Goal: Task Accomplishment & Management: Use online tool/utility

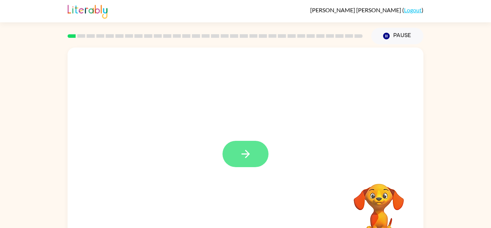
click at [256, 166] on button "button" at bounding box center [245, 154] width 46 height 26
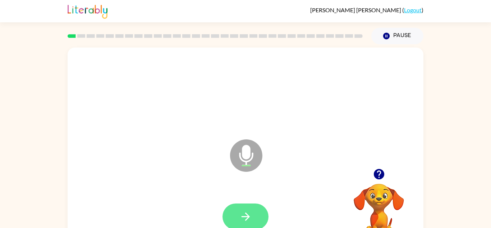
click at [244, 223] on button "button" at bounding box center [245, 216] width 46 height 26
click at [252, 209] on button "button" at bounding box center [245, 216] width 46 height 26
click at [253, 207] on button "button" at bounding box center [245, 216] width 46 height 26
click at [261, 213] on button "button" at bounding box center [245, 216] width 46 height 26
click at [259, 222] on button "button" at bounding box center [245, 216] width 46 height 26
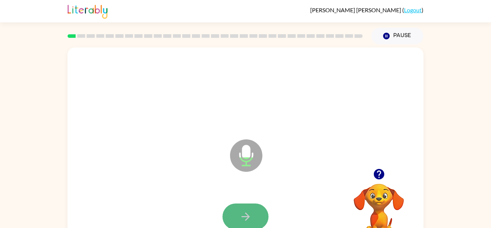
click at [259, 225] on button "button" at bounding box center [245, 216] width 46 height 26
click at [260, 221] on button "button" at bounding box center [245, 216] width 46 height 26
click at [262, 217] on button "button" at bounding box center [245, 216] width 46 height 26
click at [258, 211] on button "button" at bounding box center [245, 216] width 46 height 26
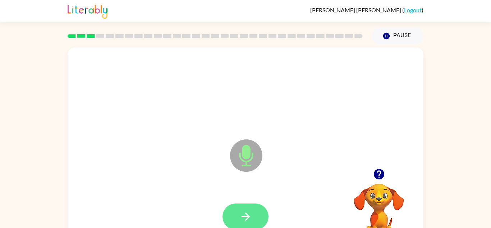
click at [257, 208] on button "button" at bounding box center [245, 216] width 46 height 26
click at [258, 212] on button "button" at bounding box center [245, 216] width 46 height 26
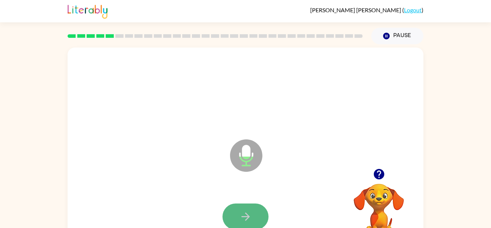
click at [256, 215] on button "button" at bounding box center [245, 216] width 46 height 26
click at [257, 215] on button "button" at bounding box center [245, 216] width 46 height 26
click at [253, 217] on button "button" at bounding box center [245, 216] width 46 height 26
click at [256, 214] on button "button" at bounding box center [245, 216] width 46 height 26
click at [255, 212] on button "button" at bounding box center [245, 216] width 46 height 26
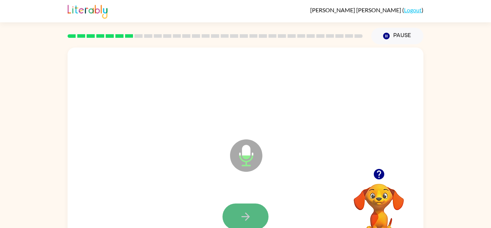
click at [250, 211] on icon "button" at bounding box center [245, 216] width 13 height 13
click at [255, 217] on button "button" at bounding box center [245, 216] width 46 height 26
click at [240, 220] on icon "button" at bounding box center [245, 216] width 13 height 13
click at [242, 225] on button "button" at bounding box center [245, 216] width 46 height 26
click at [247, 224] on button "button" at bounding box center [245, 216] width 46 height 26
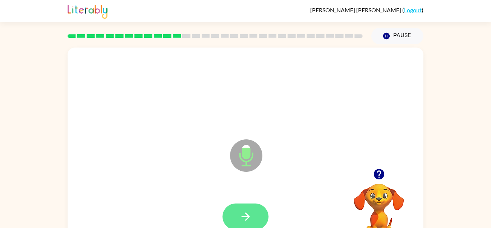
click at [257, 212] on button "button" at bounding box center [245, 216] width 46 height 26
click at [246, 215] on icon "button" at bounding box center [245, 216] width 13 height 13
click at [243, 217] on icon "button" at bounding box center [245, 216] width 13 height 13
click at [247, 206] on button "button" at bounding box center [245, 216] width 46 height 26
drag, startPoint x: 249, startPoint y: 208, endPoint x: 250, endPoint y: 212, distance: 4.3
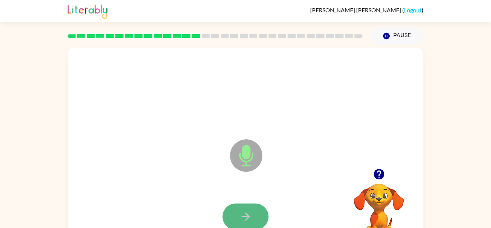
click at [250, 212] on button "button" at bounding box center [245, 216] width 46 height 26
click at [250, 212] on icon "button" at bounding box center [245, 216] width 13 height 13
drag, startPoint x: 250, startPoint y: 212, endPoint x: 244, endPoint y: 209, distance: 6.5
click at [244, 209] on button "button" at bounding box center [245, 216] width 46 height 26
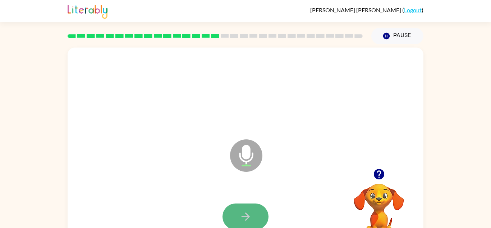
drag, startPoint x: 244, startPoint y: 209, endPoint x: 240, endPoint y: 217, distance: 9.2
click at [240, 217] on button "button" at bounding box center [245, 216] width 46 height 26
click at [238, 220] on button "button" at bounding box center [245, 216] width 46 height 26
click at [240, 223] on button "button" at bounding box center [245, 216] width 46 height 26
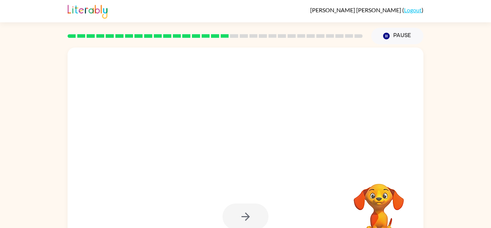
click at [240, 223] on div at bounding box center [245, 216] width 46 height 26
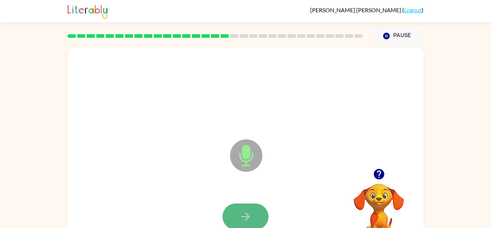
click at [240, 223] on button "button" at bounding box center [245, 216] width 46 height 26
drag, startPoint x: 240, startPoint y: 223, endPoint x: 237, endPoint y: 228, distance: 6.0
click at [237, 227] on html "[PERSON_NAME] ( Logout ) Pause Pause Microphone The Microphone is here when it …" at bounding box center [245, 126] width 491 height 253
click at [476, 72] on div "Microphone The Microphone is here when it is your turn to talk Your browser mus…" at bounding box center [245, 148] width 491 height 208
drag, startPoint x: 253, startPoint y: 213, endPoint x: 249, endPoint y: 214, distance: 4.3
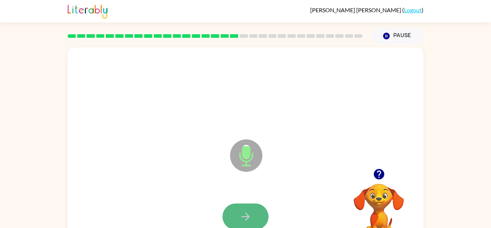
click at [249, 214] on button "button" at bounding box center [245, 216] width 46 height 26
drag, startPoint x: 249, startPoint y: 215, endPoint x: 252, endPoint y: 221, distance: 7.3
click at [252, 221] on button "button" at bounding box center [245, 216] width 46 height 26
click at [265, 211] on button "button" at bounding box center [245, 216] width 46 height 26
click at [265, 212] on button "button" at bounding box center [245, 216] width 46 height 26
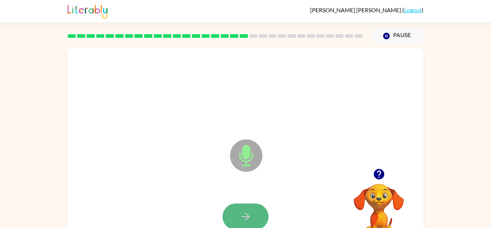
click at [265, 213] on button "button" at bounding box center [245, 216] width 46 height 26
click at [265, 215] on button "button" at bounding box center [245, 216] width 46 height 26
click at [229, 218] on button "button" at bounding box center [245, 216] width 46 height 26
click at [228, 217] on button "button" at bounding box center [245, 216] width 46 height 26
click at [228, 224] on button "button" at bounding box center [245, 216] width 46 height 26
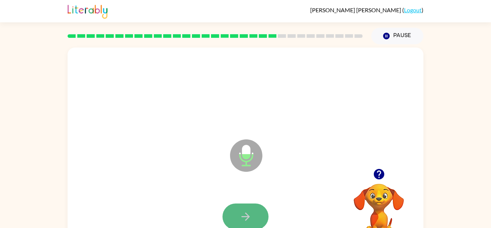
click at [233, 216] on button "button" at bounding box center [245, 216] width 46 height 26
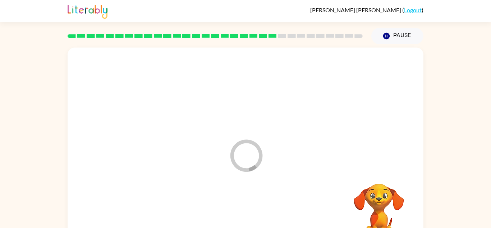
click at [233, 216] on div at bounding box center [245, 216] width 341 height 59
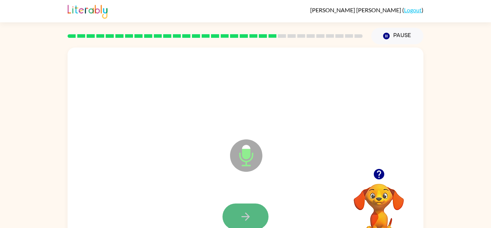
click at [240, 218] on icon "button" at bounding box center [245, 216] width 13 height 13
click at [241, 221] on icon "button" at bounding box center [245, 216] width 13 height 13
click at [239, 216] on button "button" at bounding box center [245, 216] width 46 height 26
click at [235, 211] on button "button" at bounding box center [245, 216] width 46 height 26
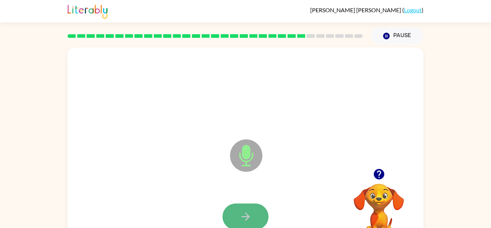
click at [258, 215] on button "button" at bounding box center [245, 216] width 46 height 26
click at [263, 220] on button "button" at bounding box center [245, 216] width 46 height 26
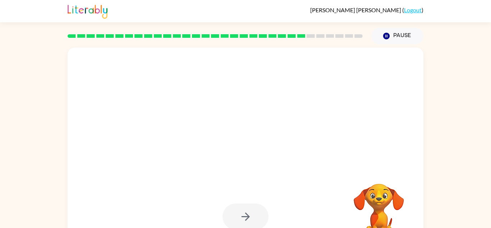
click at [263, 220] on div at bounding box center [245, 216] width 46 height 26
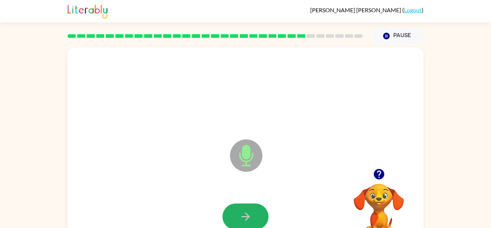
drag, startPoint x: 236, startPoint y: 206, endPoint x: 224, endPoint y: 203, distance: 11.8
click at [224, 203] on div at bounding box center [245, 216] width 46 height 26
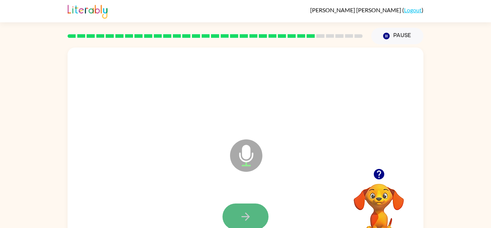
drag, startPoint x: 250, startPoint y: 216, endPoint x: 247, endPoint y: 213, distance: 4.3
click at [247, 213] on icon "button" at bounding box center [245, 216] width 13 height 13
click at [245, 212] on icon "button" at bounding box center [245, 216] width 13 height 13
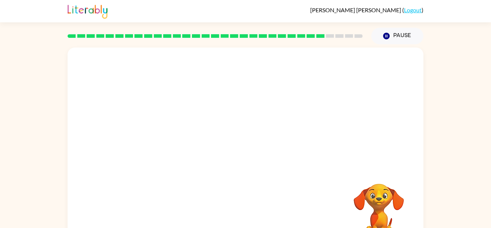
click at [245, 212] on div at bounding box center [245, 216] width 341 height 59
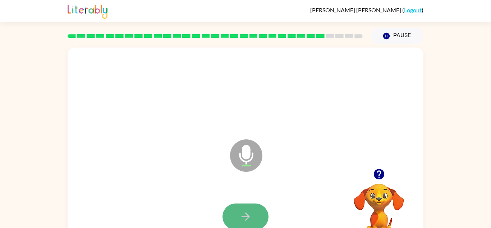
click at [248, 215] on icon "button" at bounding box center [245, 216] width 13 height 13
click at [256, 217] on button "button" at bounding box center [245, 216] width 46 height 26
click at [254, 214] on button "button" at bounding box center [245, 216] width 46 height 26
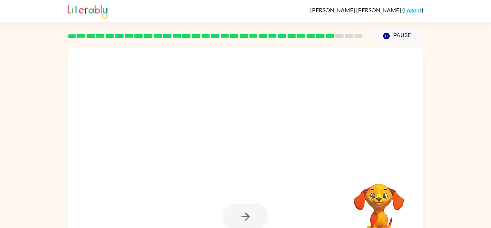
click at [253, 213] on div at bounding box center [245, 216] width 46 height 26
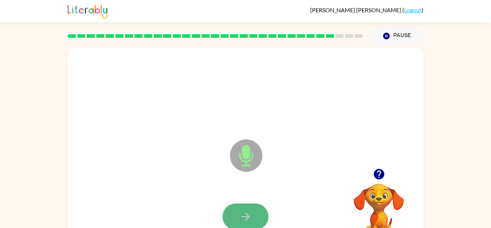
click at [256, 222] on button "button" at bounding box center [245, 216] width 46 height 26
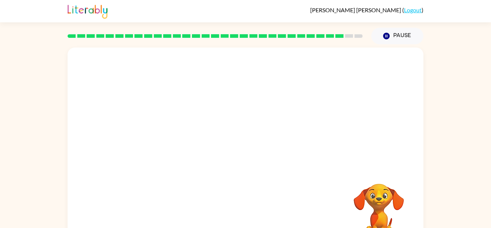
click at [433, 93] on div "Your browser must support playing .mp4 files to use Literably. Please try using…" at bounding box center [245, 148] width 491 height 208
click at [383, 172] on video "Your browser must support playing .mp4 files to use Literably. Please try using…" at bounding box center [379, 208] width 72 height 72
click at [433, 93] on div "Your browser must support playing .mp4 files to use Literably. Please try using…" at bounding box center [245, 148] width 491 height 208
click at [341, 47] on div at bounding box center [246, 149] width 356 height 205
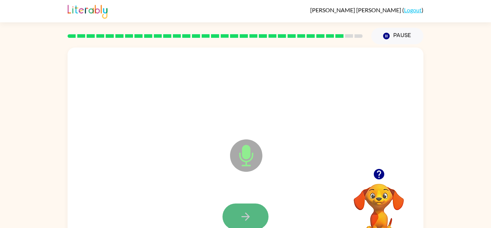
click at [239, 212] on icon "button" at bounding box center [245, 216] width 13 height 13
click at [246, 216] on icon "button" at bounding box center [245, 216] width 8 height 8
click at [246, 219] on icon "button" at bounding box center [245, 216] width 13 height 13
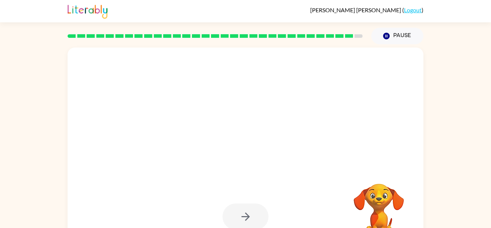
click at [266, 177] on div at bounding box center [246, 149] width 356 height 205
click at [243, 211] on div at bounding box center [245, 216] width 46 height 26
click at [380, 211] on video "Your browser must support playing .mp4 files to use Literably. Please try using…" at bounding box center [379, 208] width 72 height 72
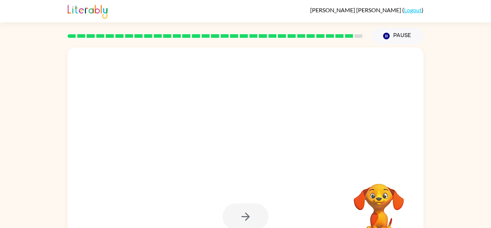
click at [380, 211] on video "Your browser must support playing .mp4 files to use Literably. Please try using…" at bounding box center [379, 208] width 72 height 72
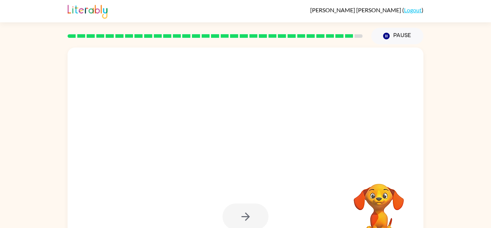
click at [258, 221] on div at bounding box center [245, 216] width 46 height 26
click at [377, 198] on video "Your browser must support playing .mp4 files to use Literably. Please try using…" at bounding box center [379, 208] width 72 height 72
click at [317, 220] on div at bounding box center [245, 216] width 341 height 59
click at [291, 106] on div at bounding box center [245, 91] width 341 height 59
click at [367, 82] on div at bounding box center [245, 91] width 341 height 59
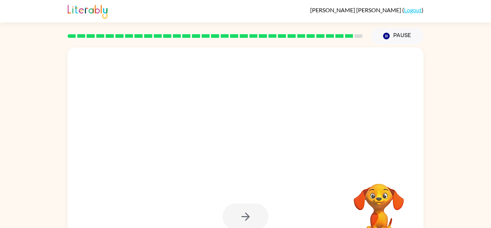
click at [343, 100] on div at bounding box center [245, 91] width 341 height 59
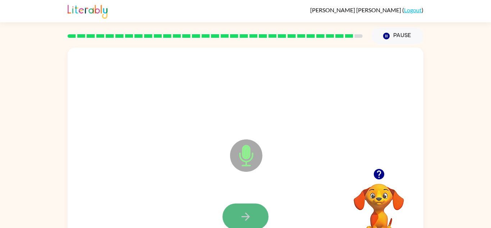
click at [250, 219] on icon "button" at bounding box center [245, 216] width 13 height 13
